Goal: Information Seeking & Learning: Learn about a topic

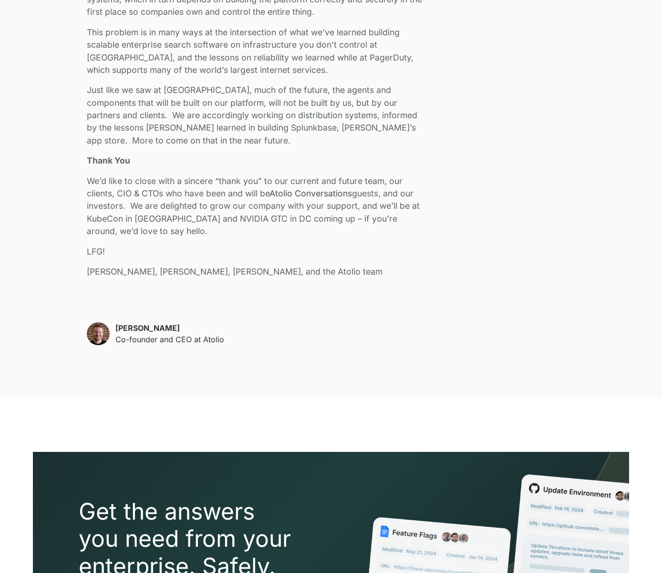
scroll to position [2007, 0]
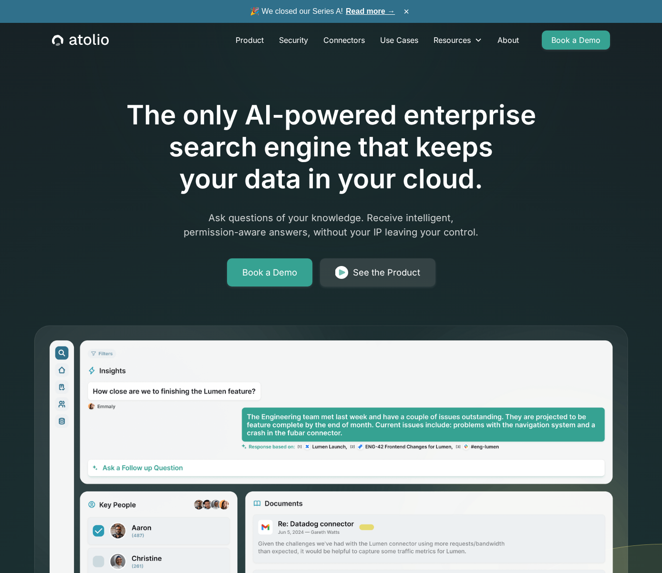
click at [362, 12] on link "Read more →" at bounding box center [370, 11] width 49 height 8
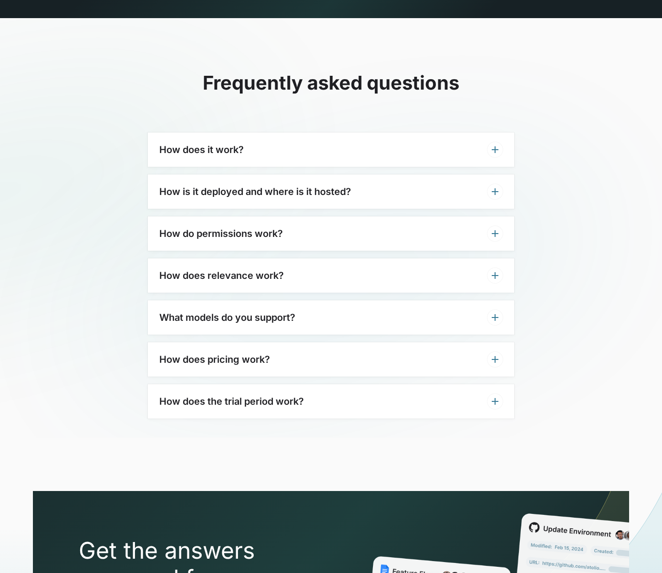
scroll to position [3195, 0]
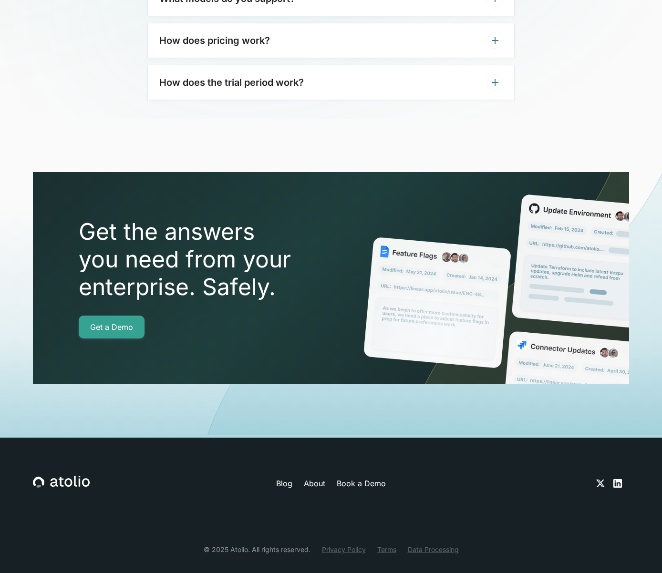
click at [289, 478] on link "Blog" at bounding box center [284, 483] width 16 height 11
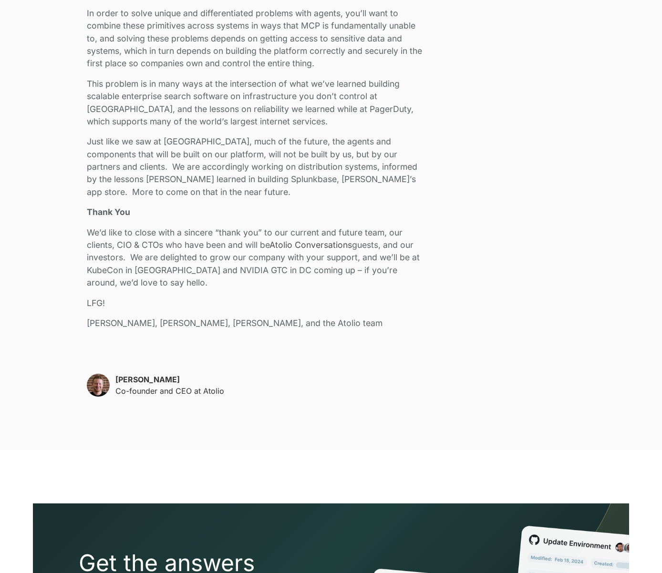
scroll to position [2093, 0]
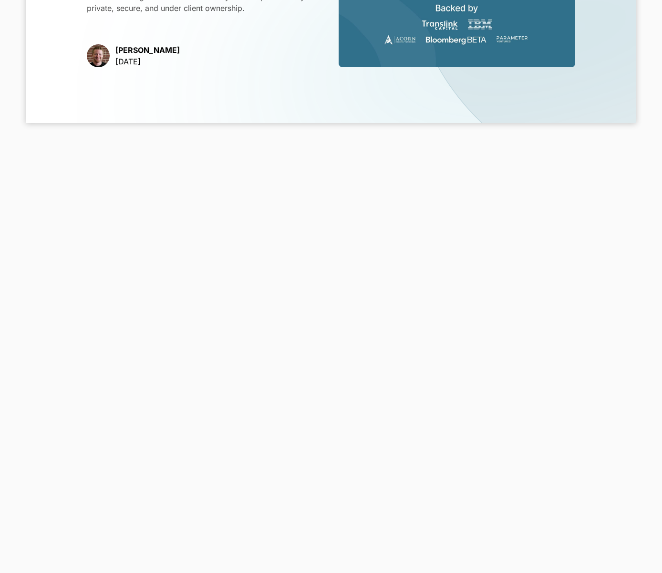
scroll to position [475, 0]
